Goal: Contribute content

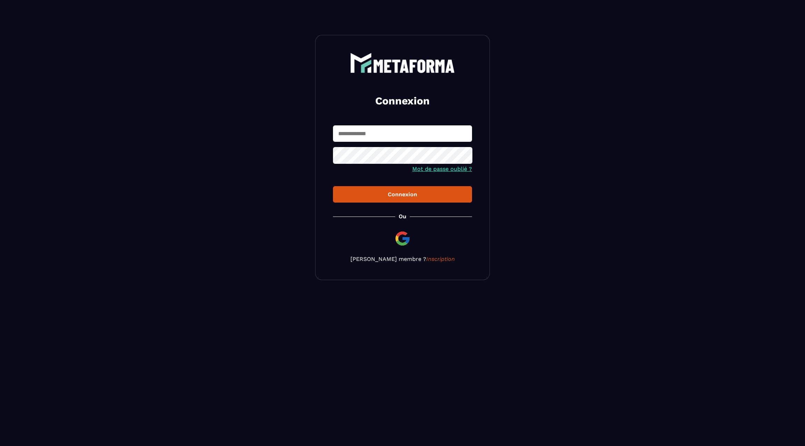
type input "**********"
click at [389, 192] on div "Connexion" at bounding box center [402, 194] width 128 height 7
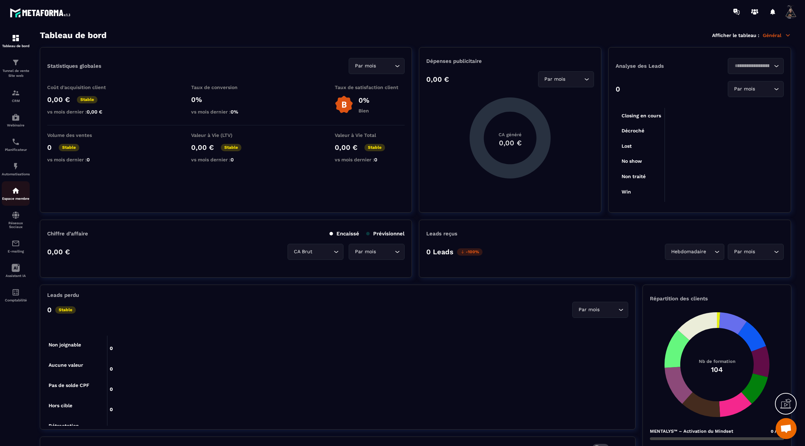
click at [11, 200] on div "Espace membre" at bounding box center [16, 193] width 28 height 14
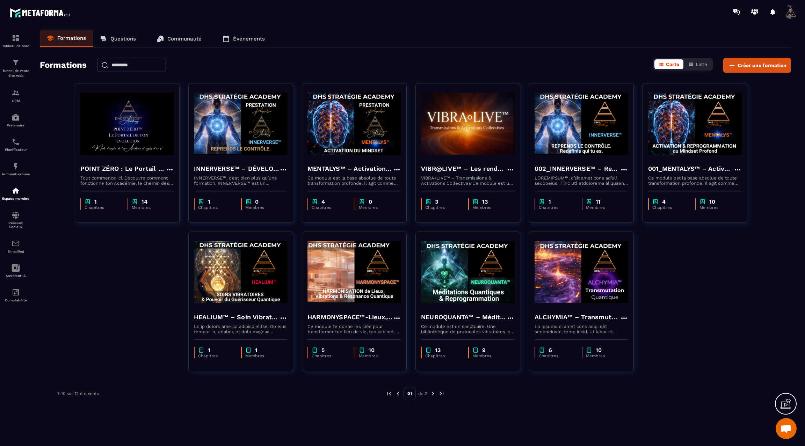
click at [433, 394] on img at bounding box center [433, 393] width 6 height 6
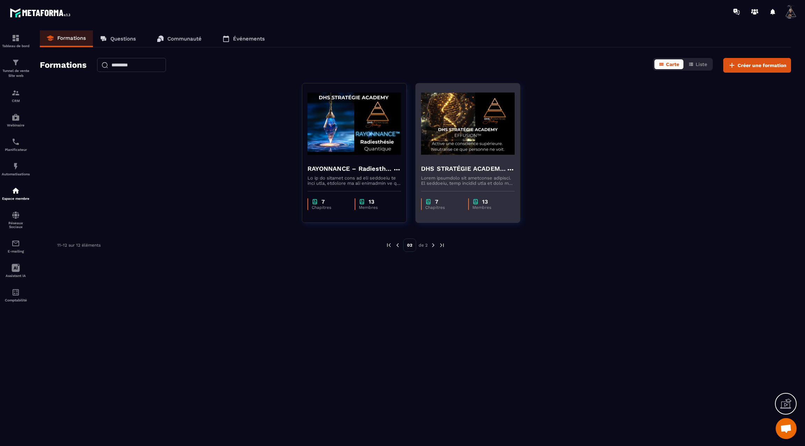
click at [469, 144] on img at bounding box center [468, 124] width 94 height 70
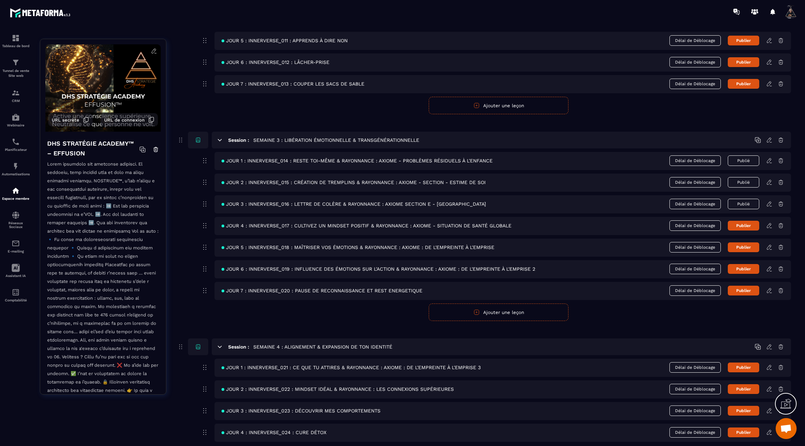
scroll to position [382, 0]
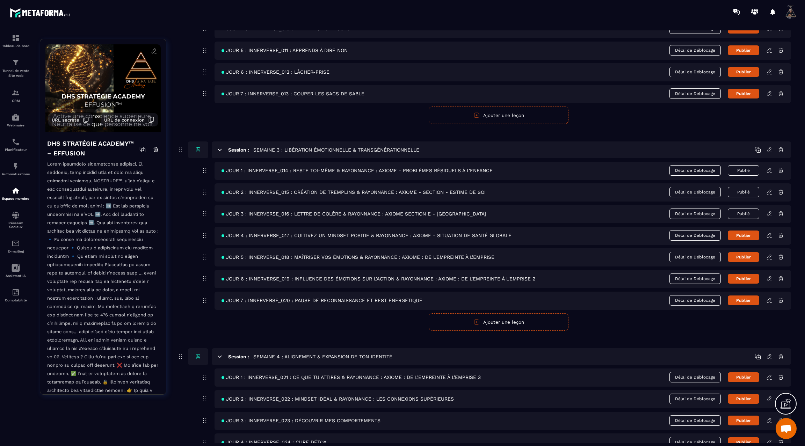
click at [769, 374] on icon at bounding box center [769, 377] width 6 height 6
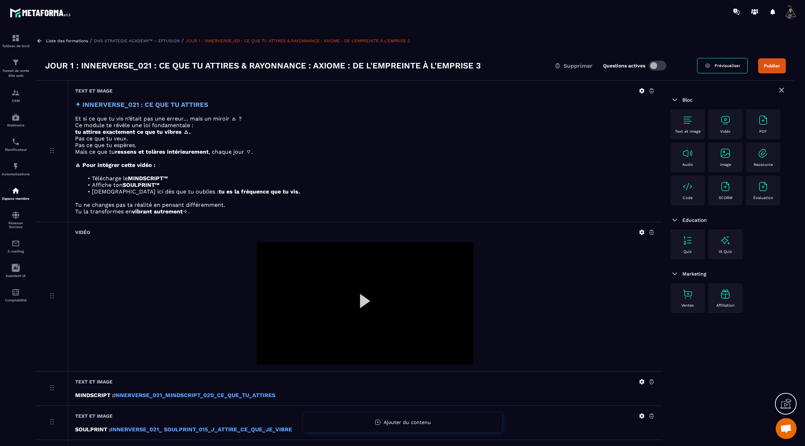
click at [38, 40] on icon at bounding box center [39, 41] width 6 height 6
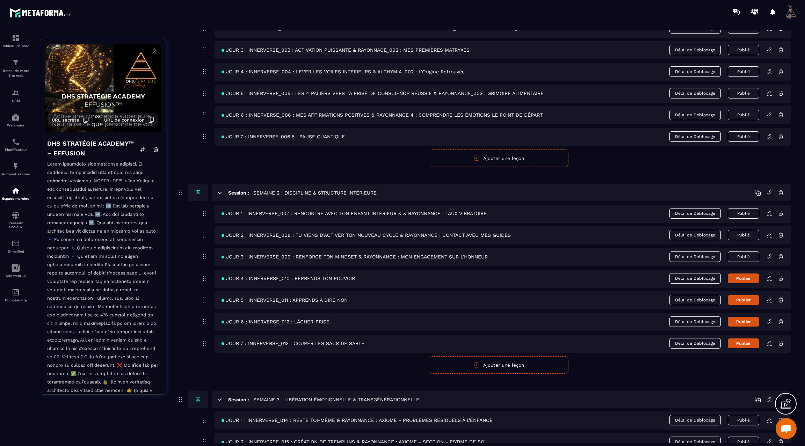
scroll to position [305, 0]
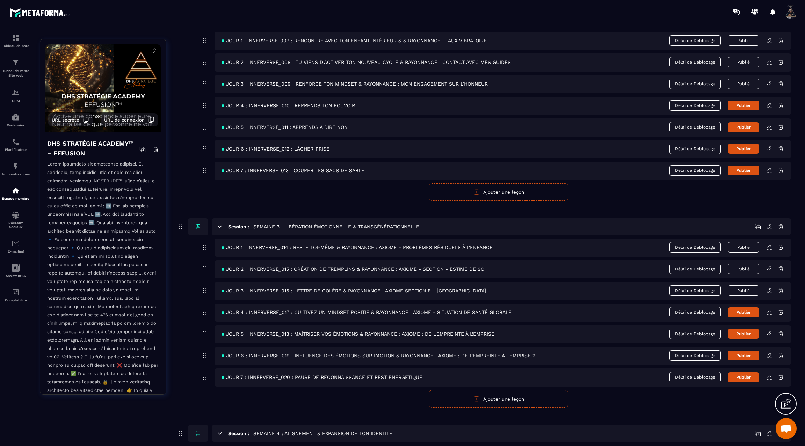
click at [770, 310] on icon at bounding box center [768, 312] width 4 height 5
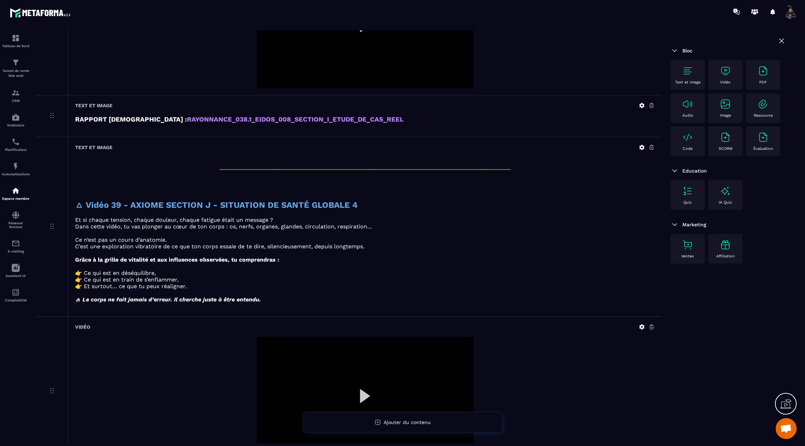
scroll to position [3033, 0]
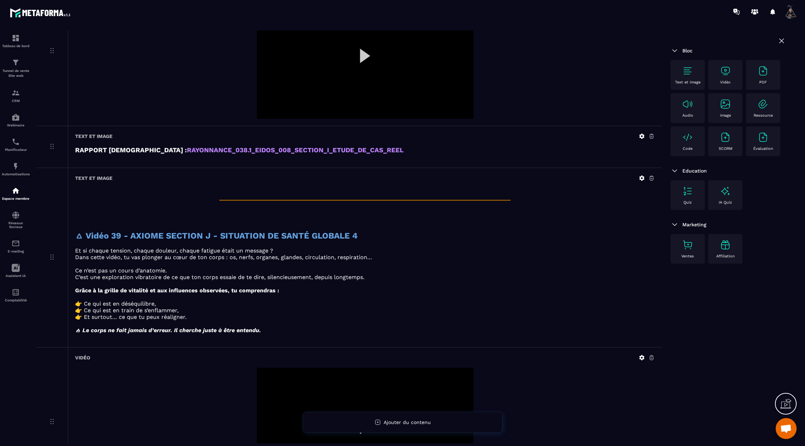
click at [641, 175] on icon at bounding box center [641, 178] width 6 height 6
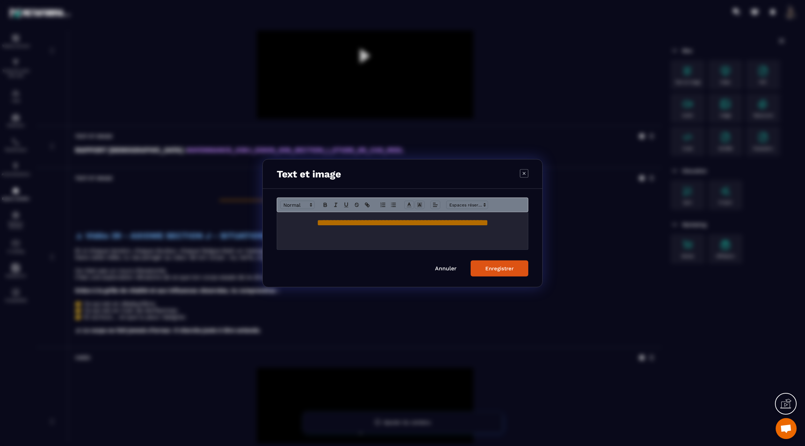
click at [445, 267] on link "Annuler" at bounding box center [446, 268] width 22 height 7
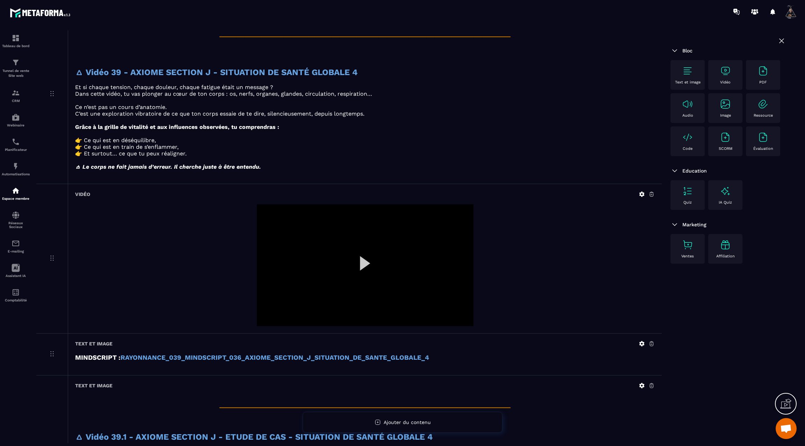
scroll to position [3202, 0]
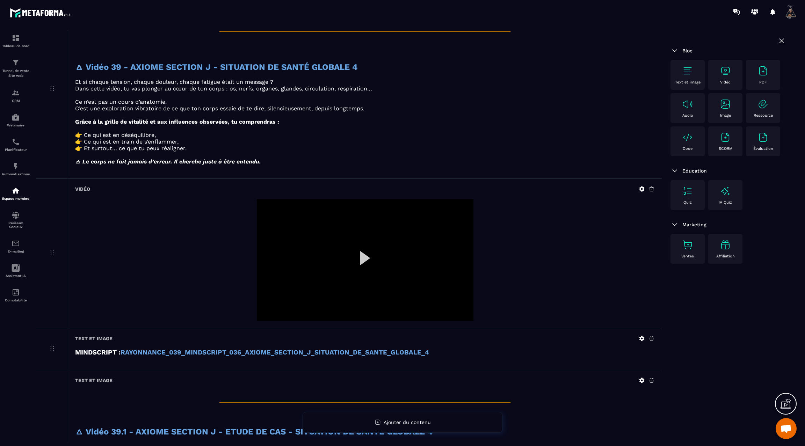
click at [641, 186] on icon at bounding box center [641, 189] width 6 height 6
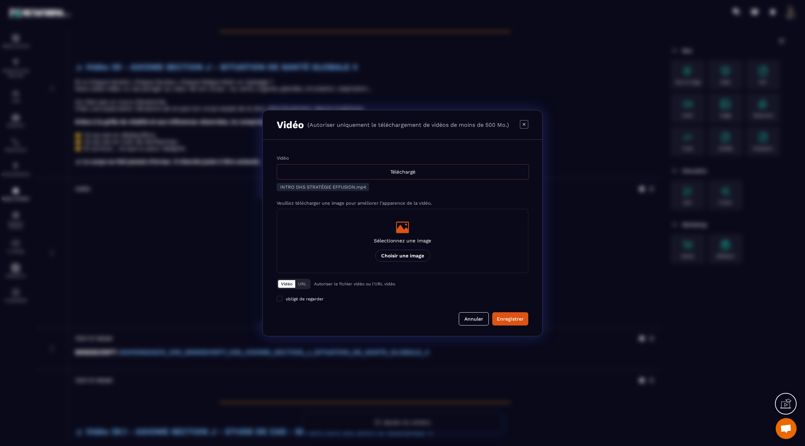
click at [416, 171] on div "Téléchargé" at bounding box center [403, 171] width 252 height 15
click at [0, 0] on input "Vidéo Téléchargé" at bounding box center [0, 0] width 0 height 0
click at [504, 313] on button "Enregistrer" at bounding box center [510, 318] width 36 height 13
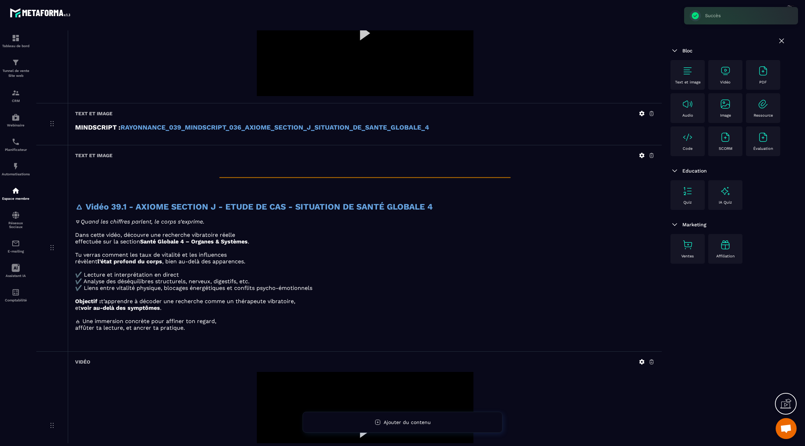
scroll to position [3503, 0]
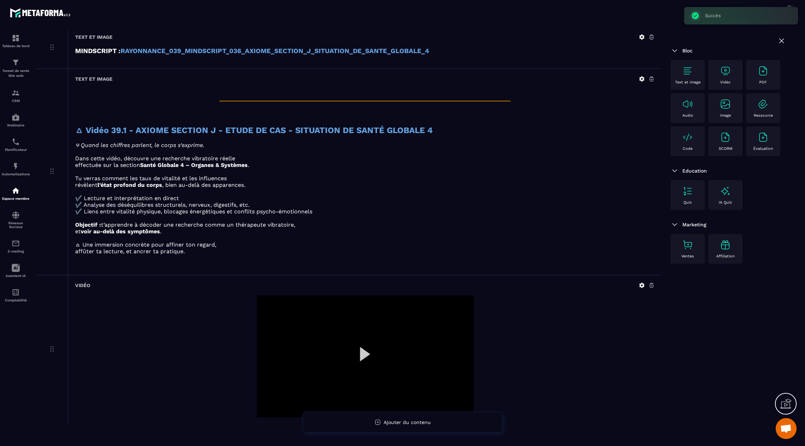
click at [644, 283] on icon at bounding box center [641, 285] width 5 height 5
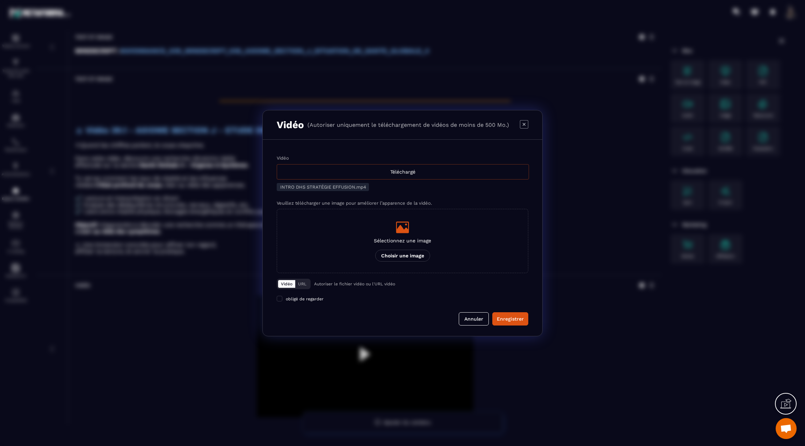
click at [377, 173] on div "Téléchargé" at bounding box center [403, 171] width 252 height 15
click at [0, 0] on input "Vidéo Téléchargé" at bounding box center [0, 0] width 0 height 0
click at [517, 322] on div "Enregistrer" at bounding box center [510, 318] width 27 height 7
